Goal: Information Seeking & Learning: Learn about a topic

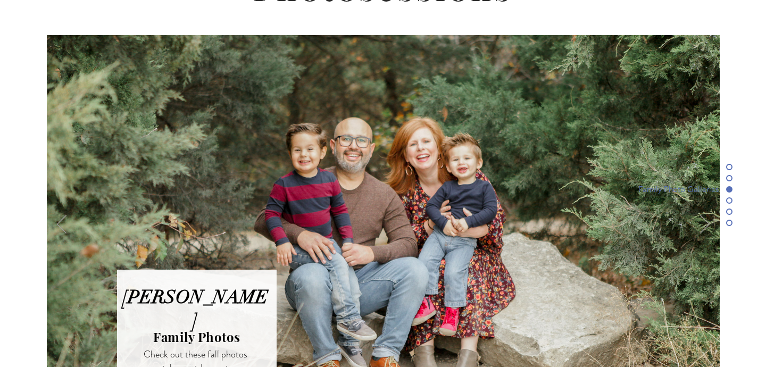
scroll to position [2770, 0]
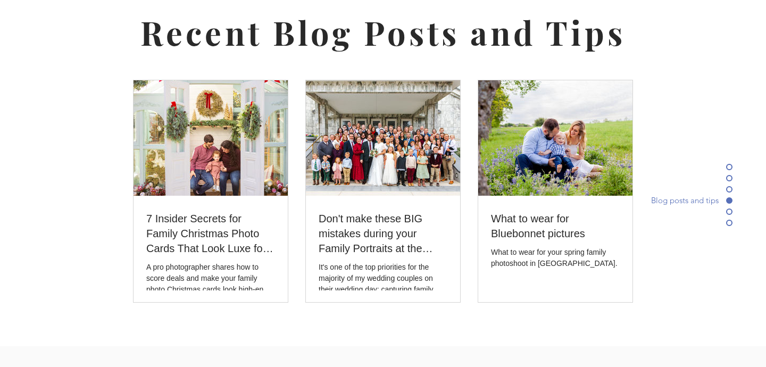
scroll to position [3225, 0]
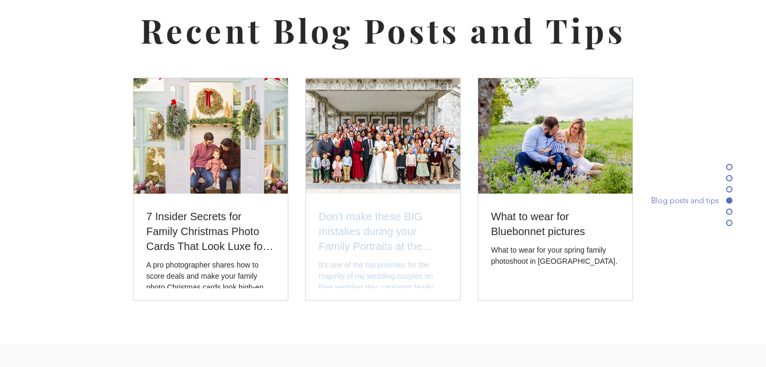
click at [400, 259] on div "It's one of the top priorities for the majority of my wedding couples on their …" at bounding box center [383, 275] width 129 height 33
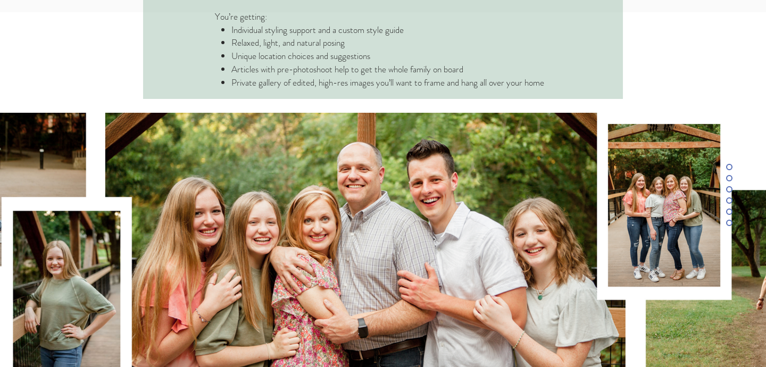
scroll to position [1225, 0]
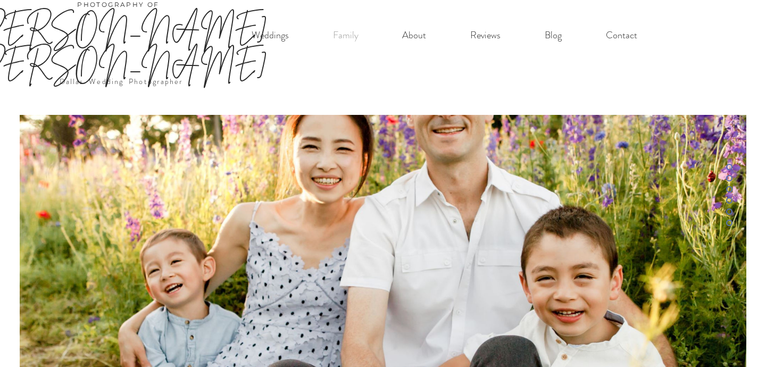
scroll to position [8, 0]
click at [351, 61] on p "Investment Guide" at bounding box center [349, 60] width 77 height 18
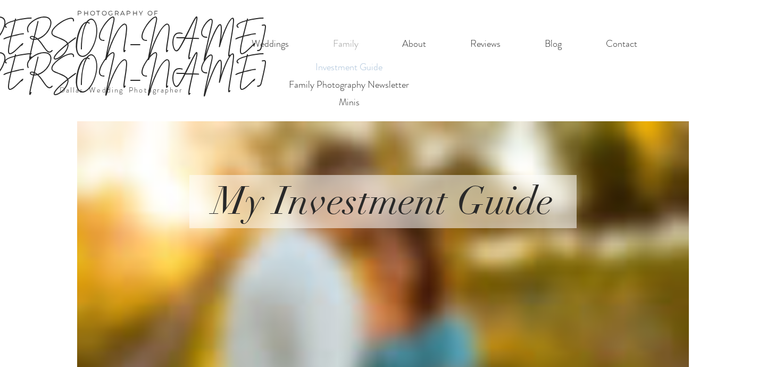
click at [351, 61] on p "Investment Guide" at bounding box center [349, 67] width 77 height 18
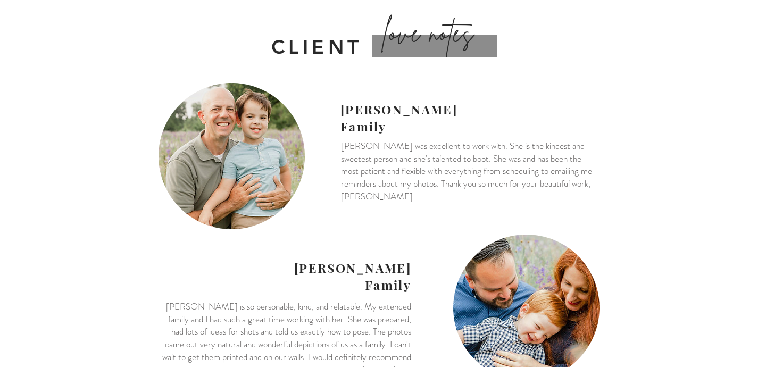
scroll to position [1545, 0]
